Goal: Complete application form

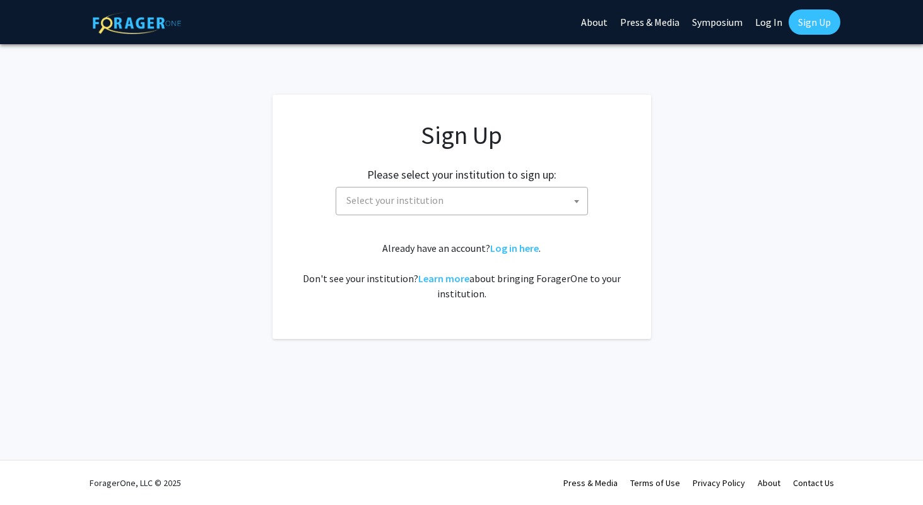
click at [441, 198] on span "Select your institution" at bounding box center [464, 200] width 246 height 26
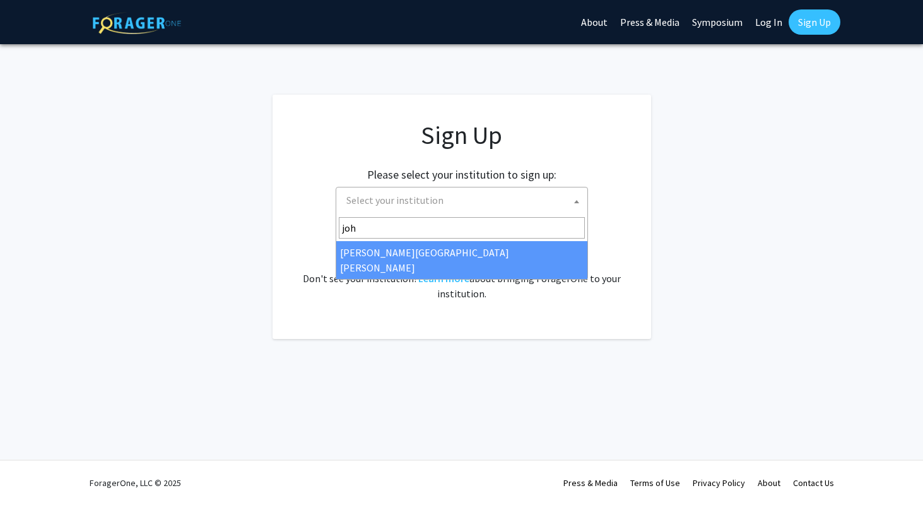
type input "joh"
select select "1"
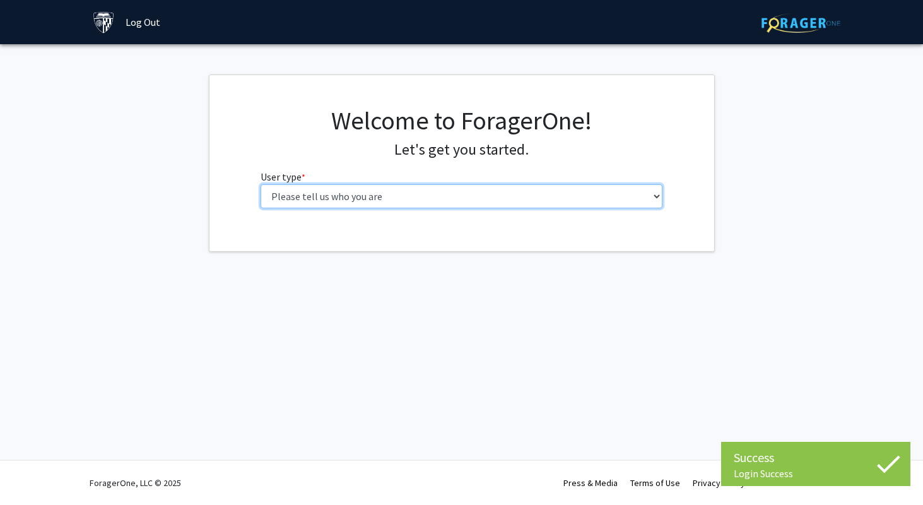
select select "3: doc"
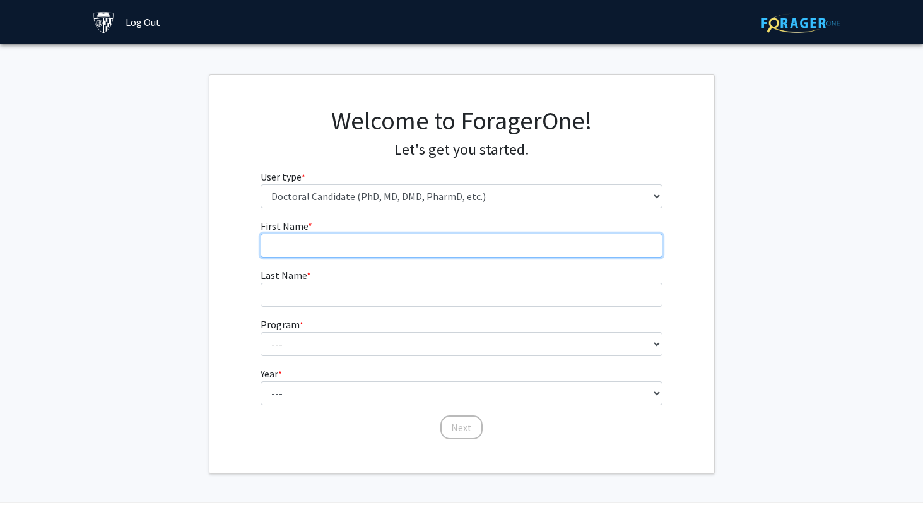
click at [492, 242] on input "First Name * required" at bounding box center [462, 245] width 402 height 24
type input "Blaire"
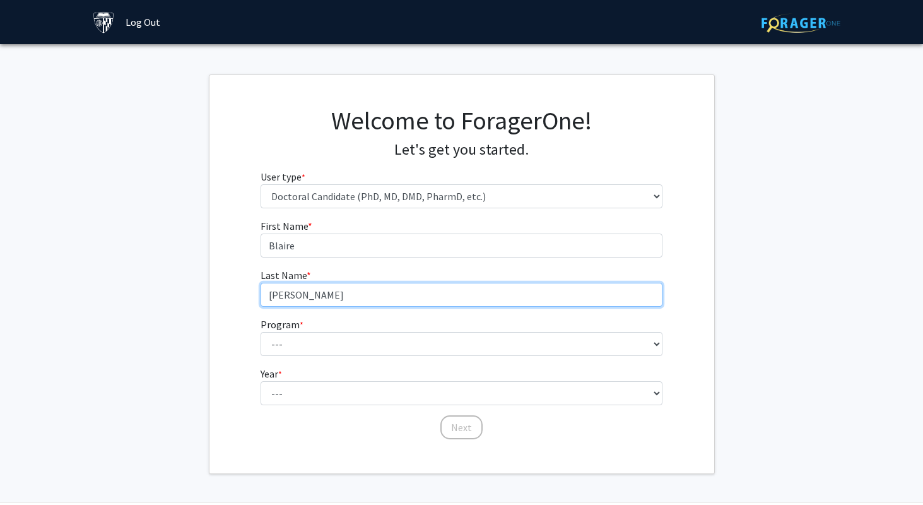
type input "[PERSON_NAME]"
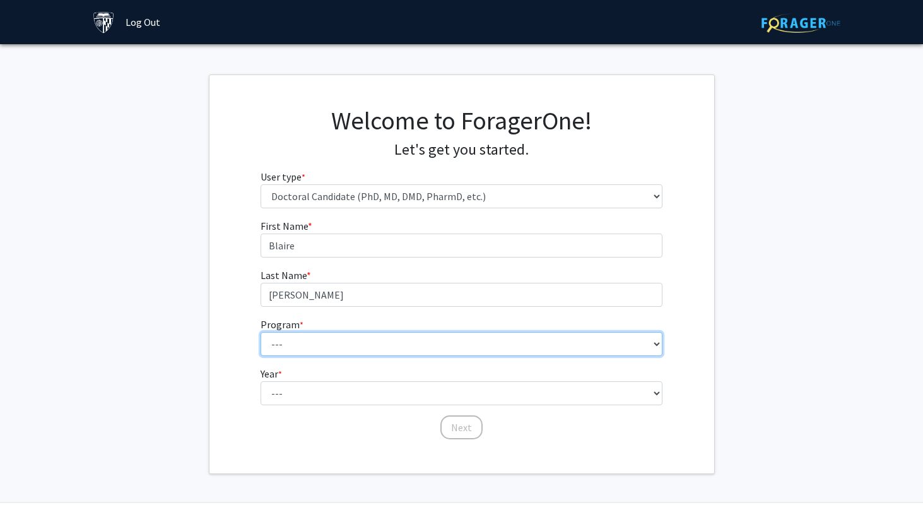
select select "47: 50"
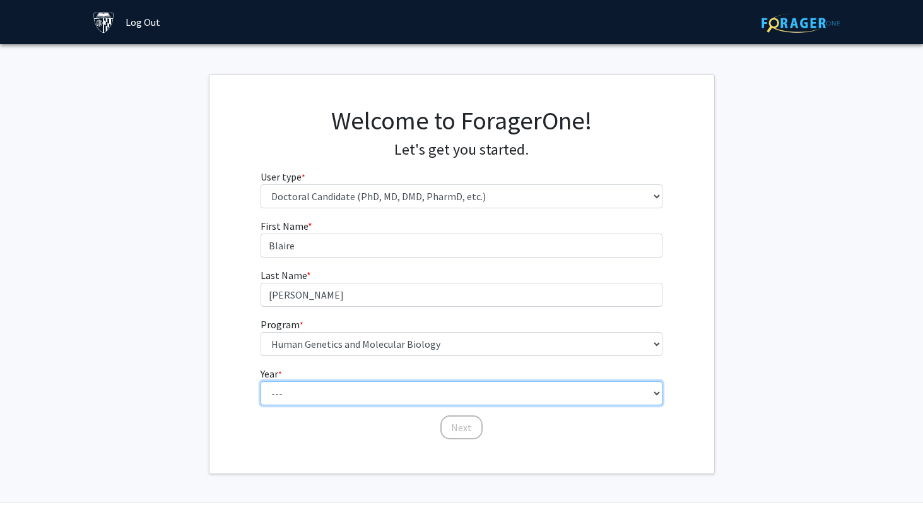
select select "1: first_year"
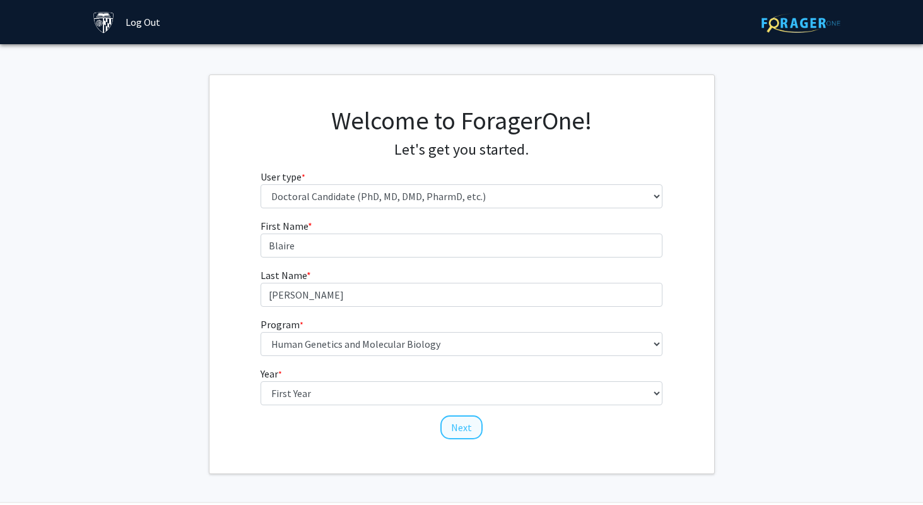
click at [468, 427] on button "Next" at bounding box center [461, 427] width 42 height 24
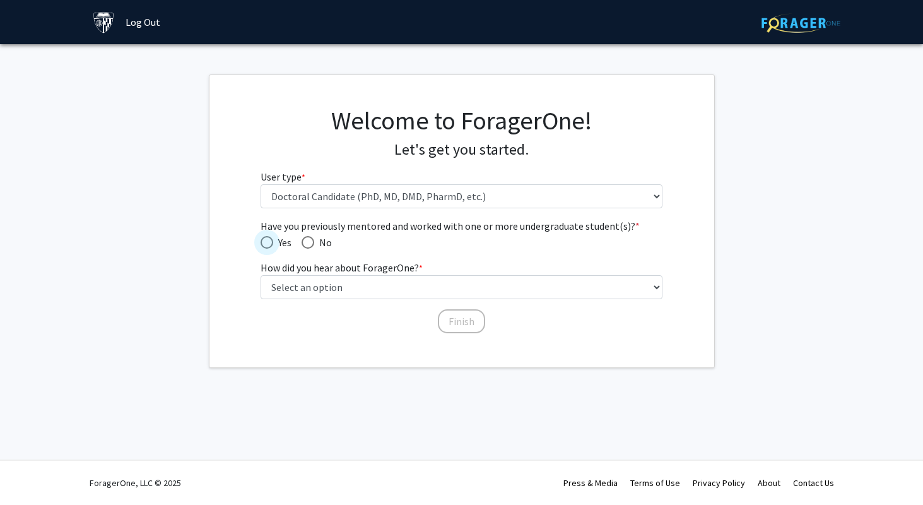
click at [272, 237] on span "Have you previously mentored and worked with one or more undergraduate student(…" at bounding box center [267, 242] width 13 height 13
click at [272, 237] on input "Yes" at bounding box center [267, 242] width 13 height 13
radio input "true"
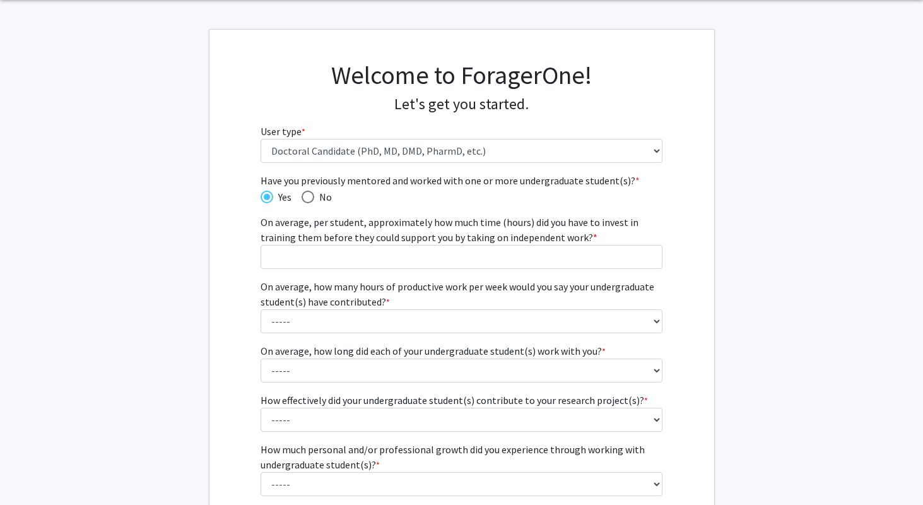
scroll to position [48, 0]
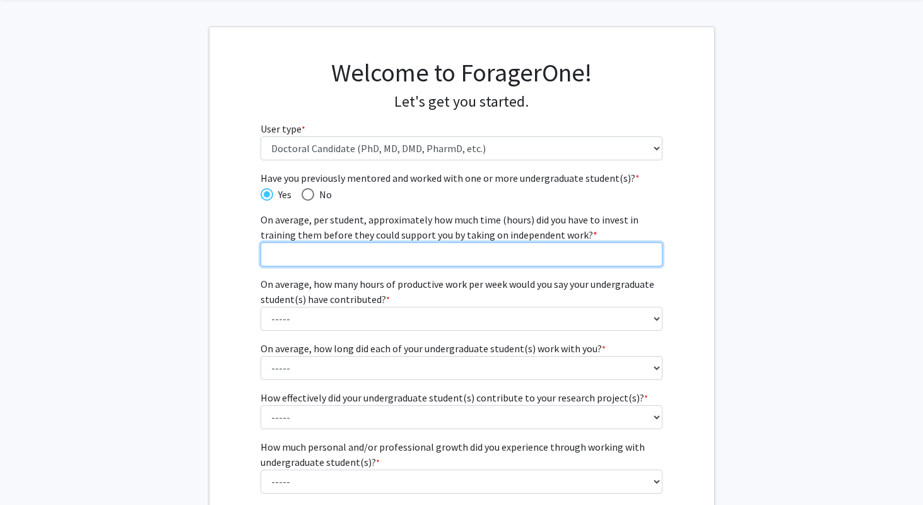
click at [291, 256] on input "On average, per student, approximately how much time (hours) did you have to in…" at bounding box center [462, 254] width 402 height 24
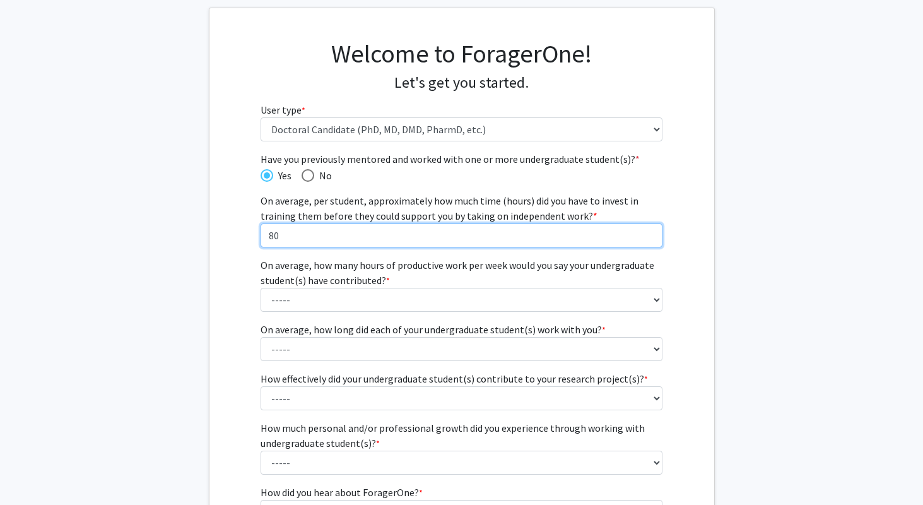
scroll to position [71, 0]
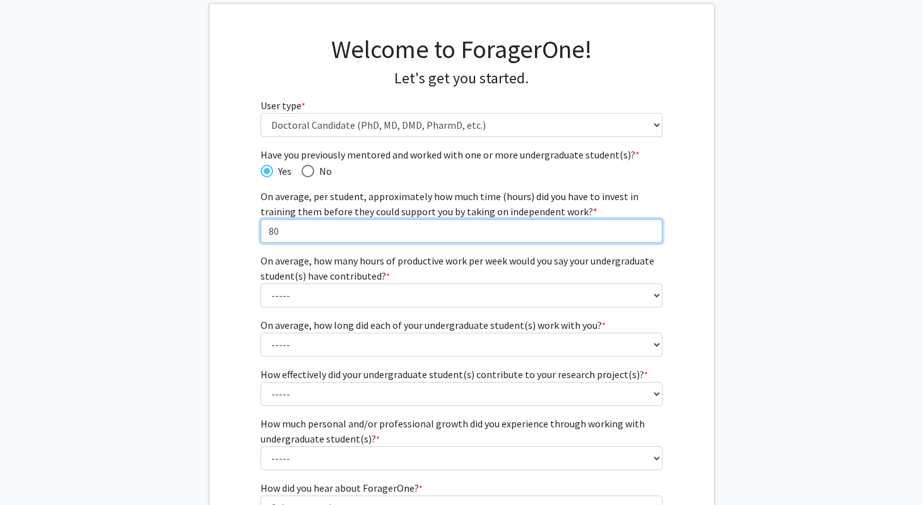
type input "80"
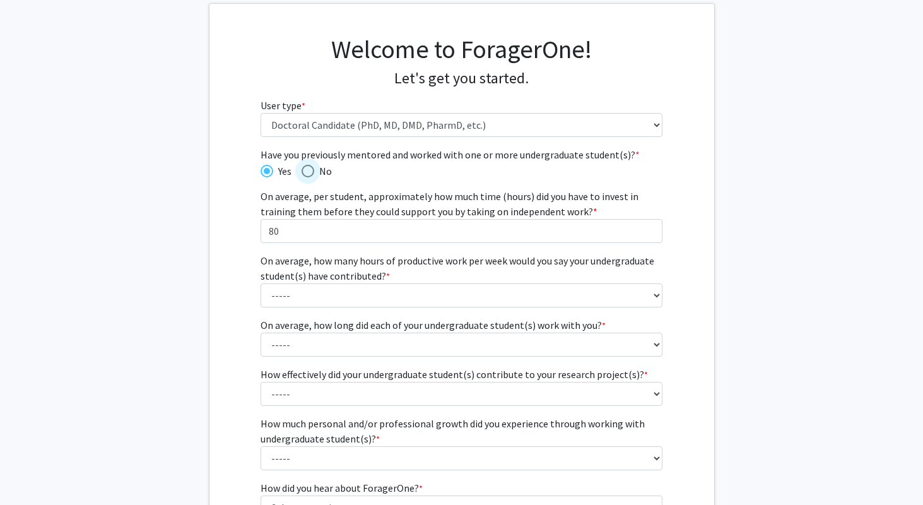
click at [312, 167] on span "Have you previously mentored and worked with one or more undergraduate student(…" at bounding box center [308, 171] width 13 height 13
click at [312, 167] on input "No" at bounding box center [308, 171] width 13 height 13
radio input "true"
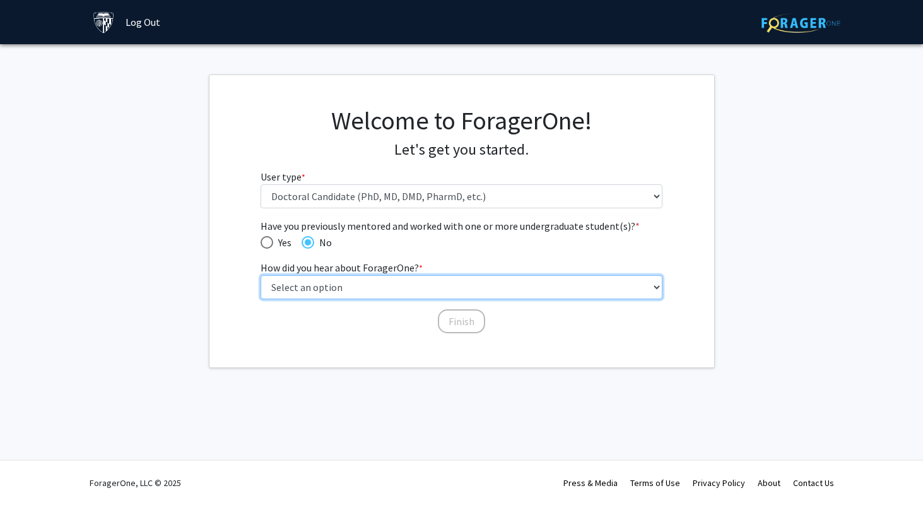
select select "3: university_website"
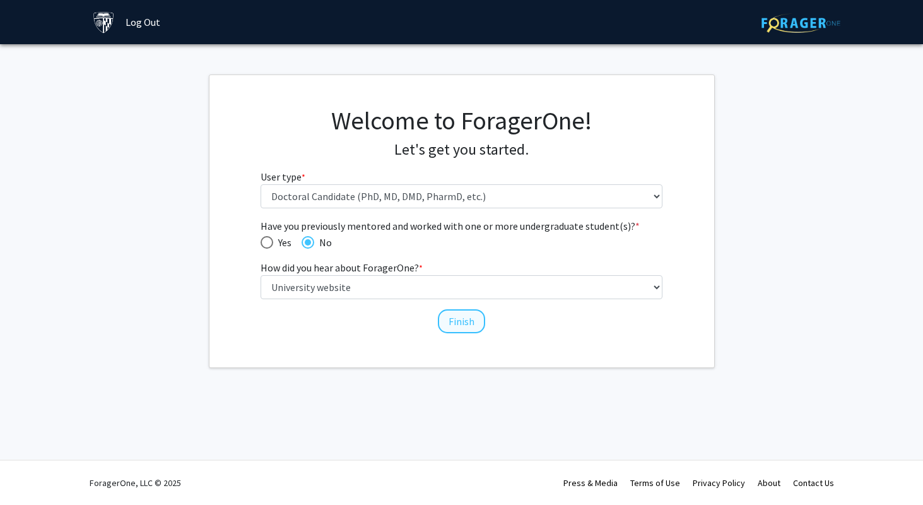
click at [462, 324] on button "Finish" at bounding box center [461, 321] width 47 height 24
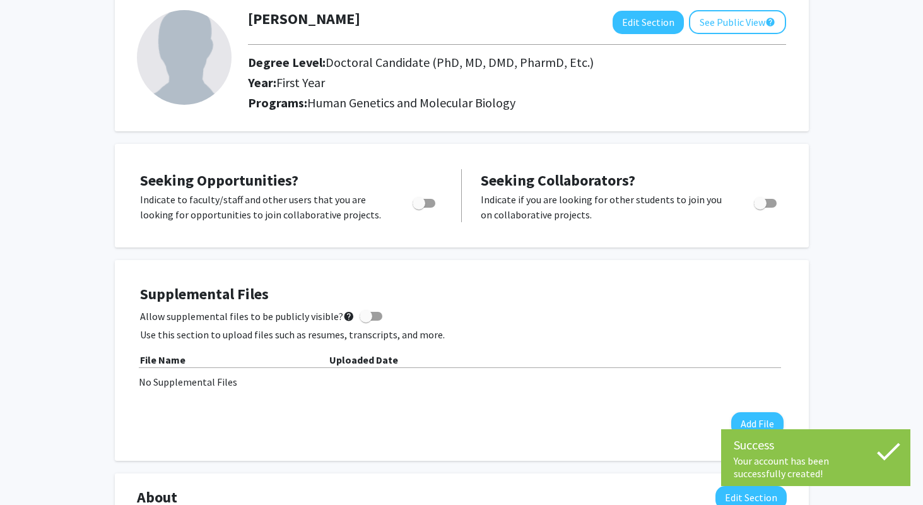
scroll to position [86, 0]
